Goal: Task Accomplishment & Management: Manage account settings

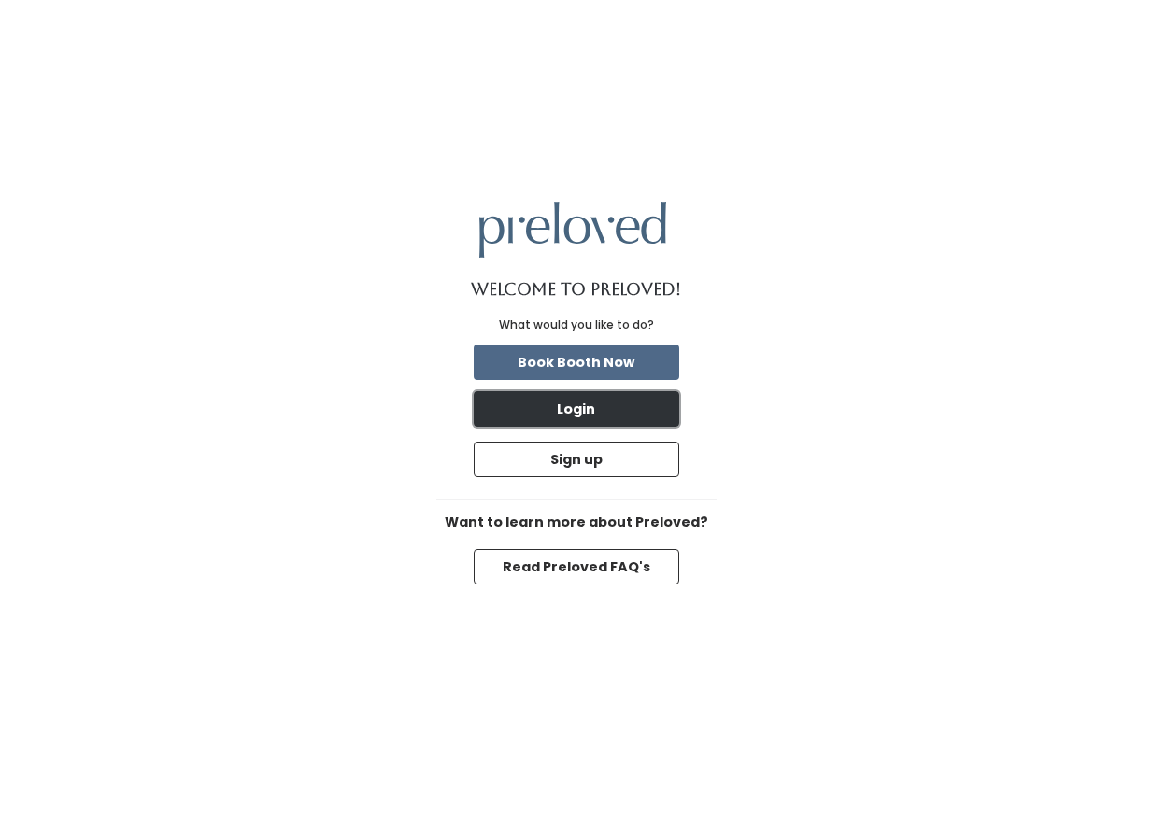
click at [577, 411] on button "Login" at bounding box center [576, 408] width 205 height 35
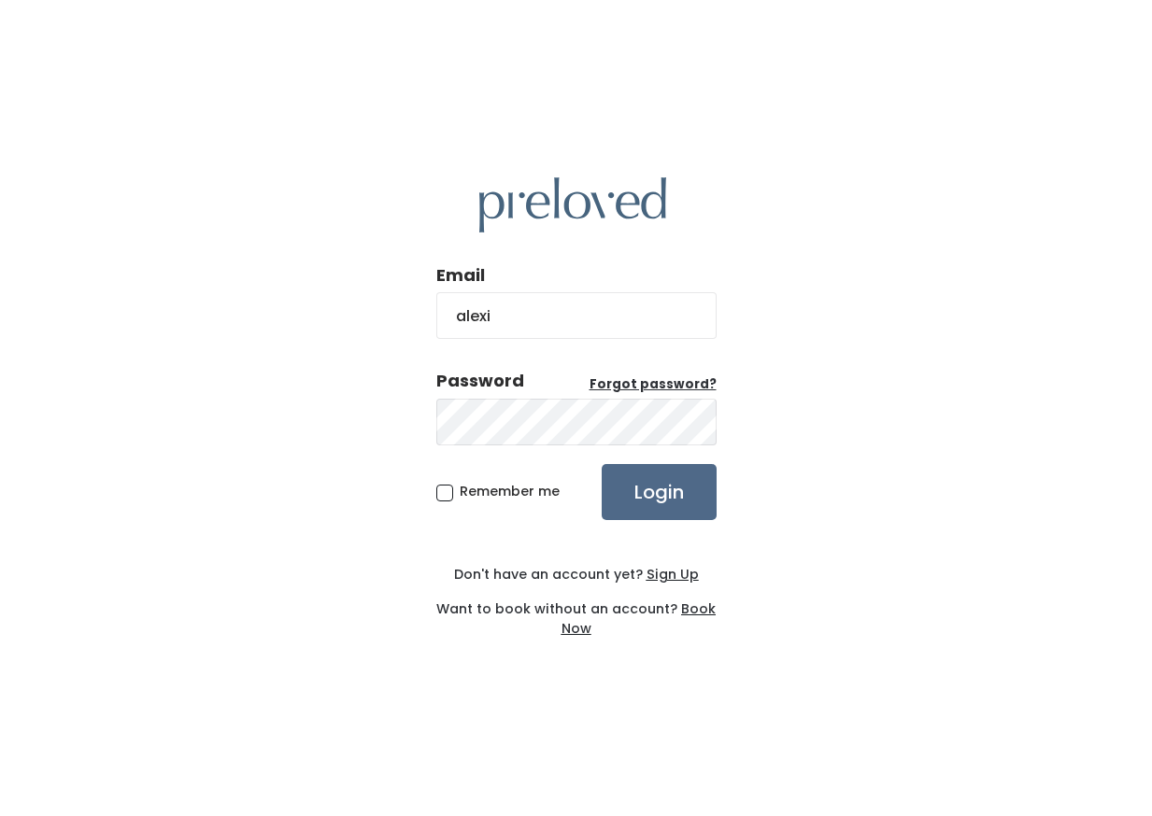
type input "[EMAIL_ADDRESS][DOMAIN_NAME]"
click at [675, 488] on input "Login" at bounding box center [659, 492] width 115 height 56
click at [658, 485] on input "Login" at bounding box center [659, 492] width 115 height 56
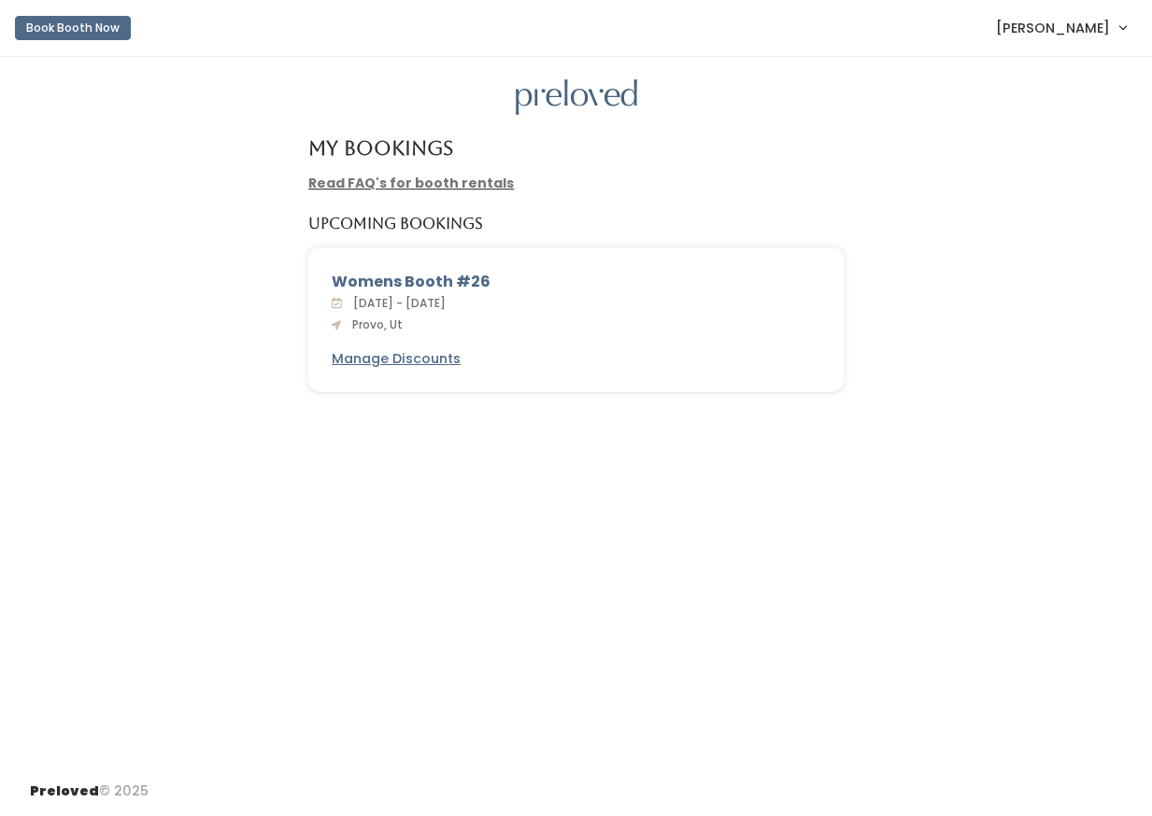
click at [648, 186] on div "Read FAQ's for booth rentals" at bounding box center [576, 184] width 558 height 20
